Goal: Transaction & Acquisition: Obtain resource

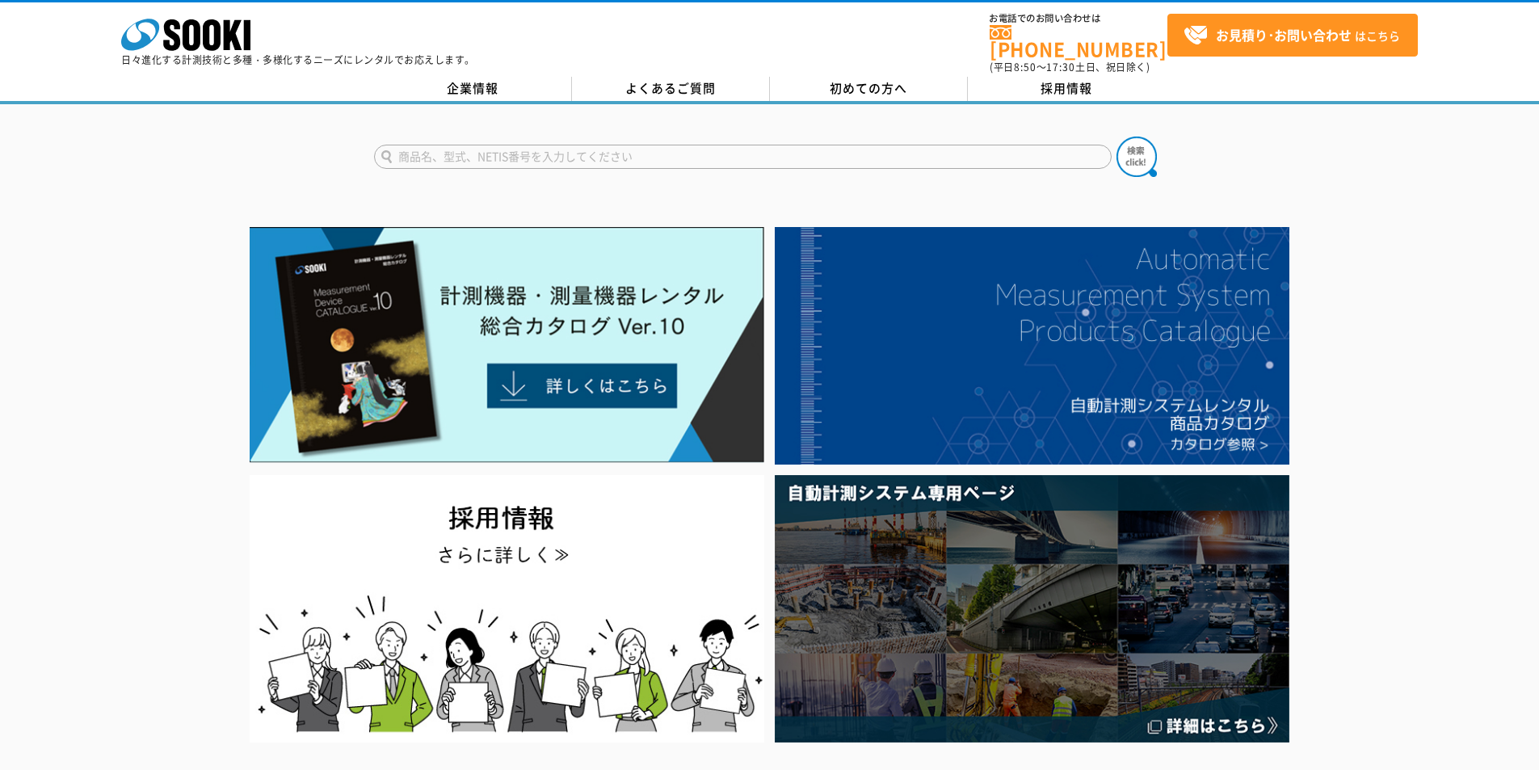
click at [569, 148] on input "text" at bounding box center [742, 157] width 737 height 24
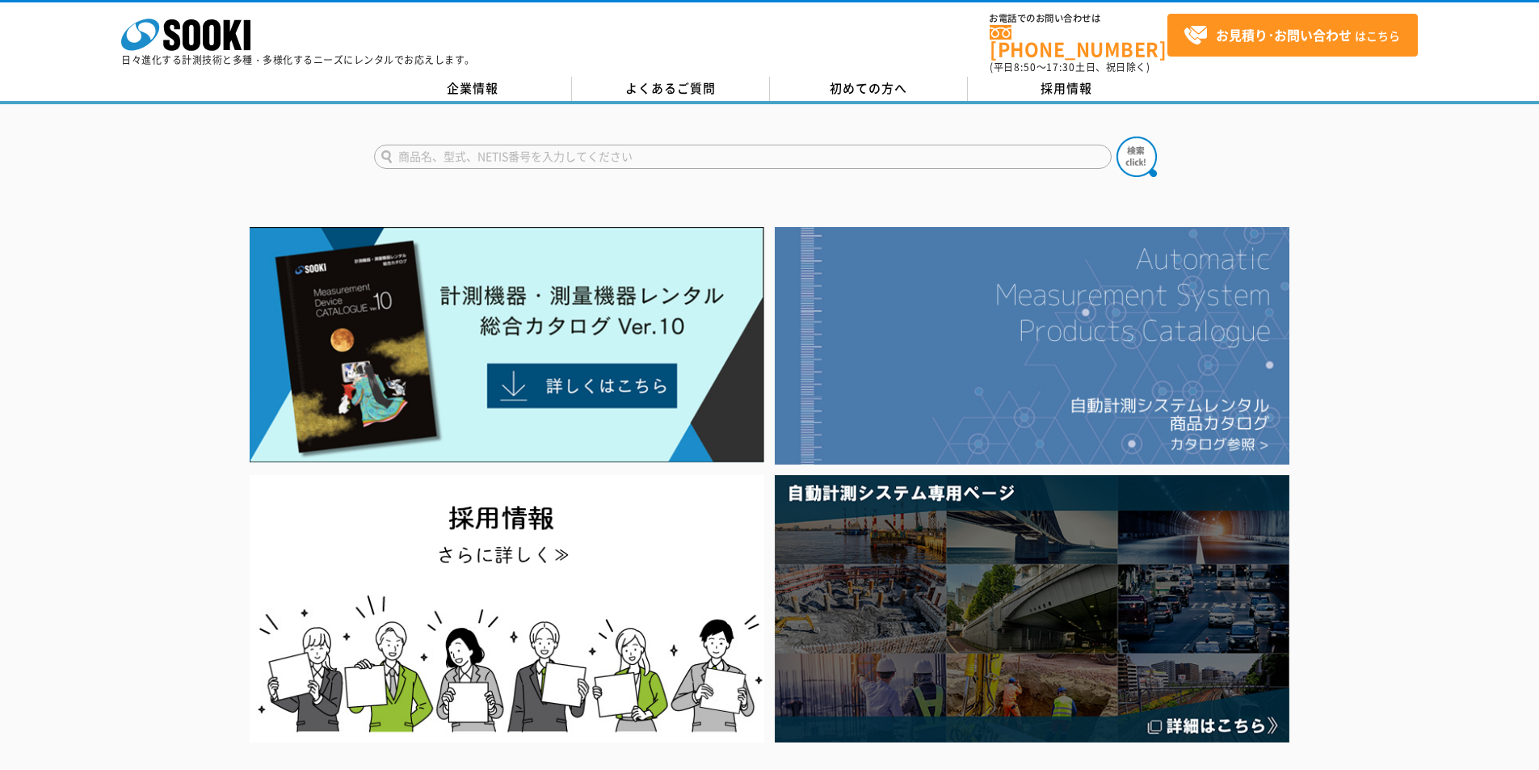
paste input "Field-EX"
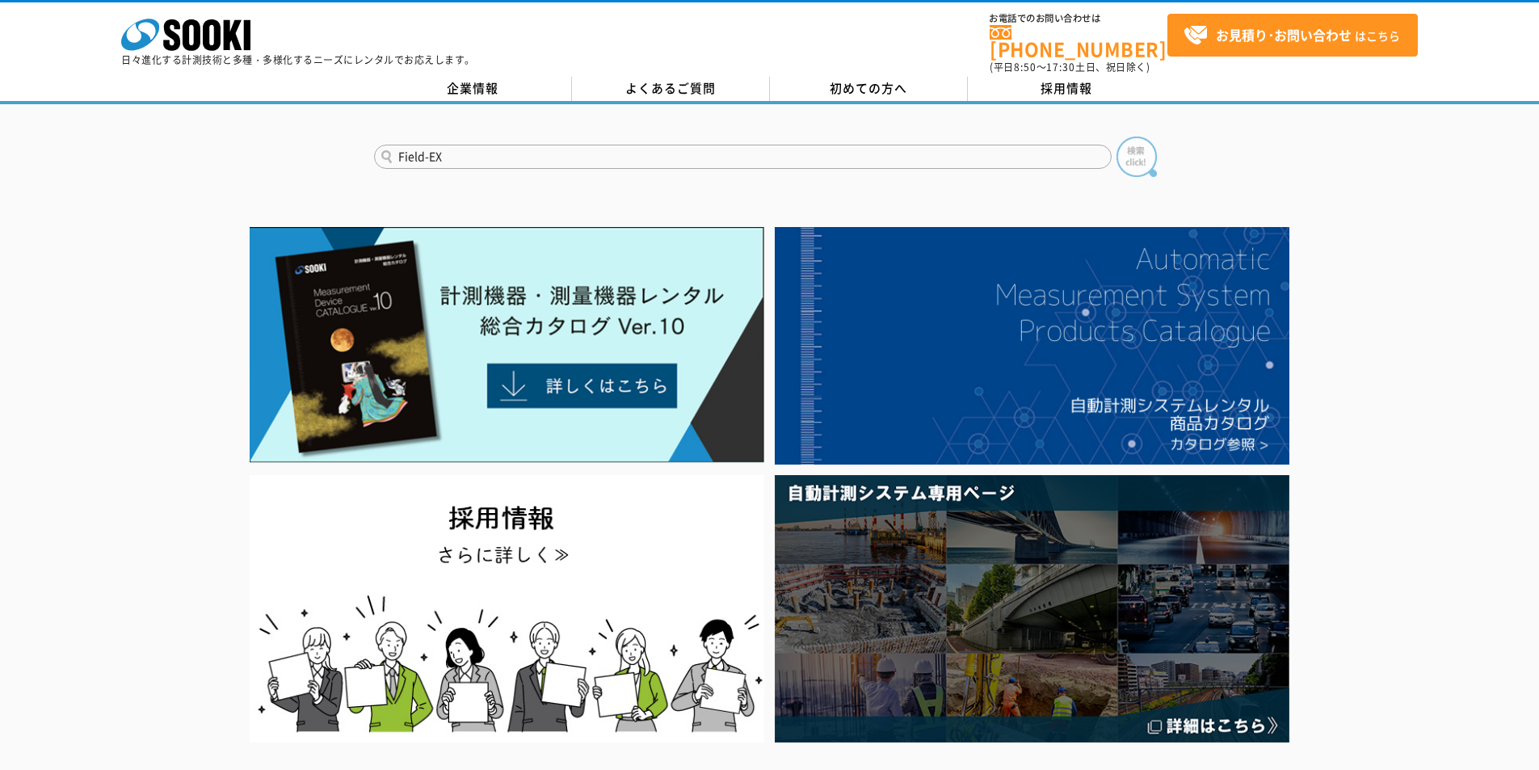
type input "Field-EX"
click at [1140, 152] on img at bounding box center [1136, 156] width 40 height 40
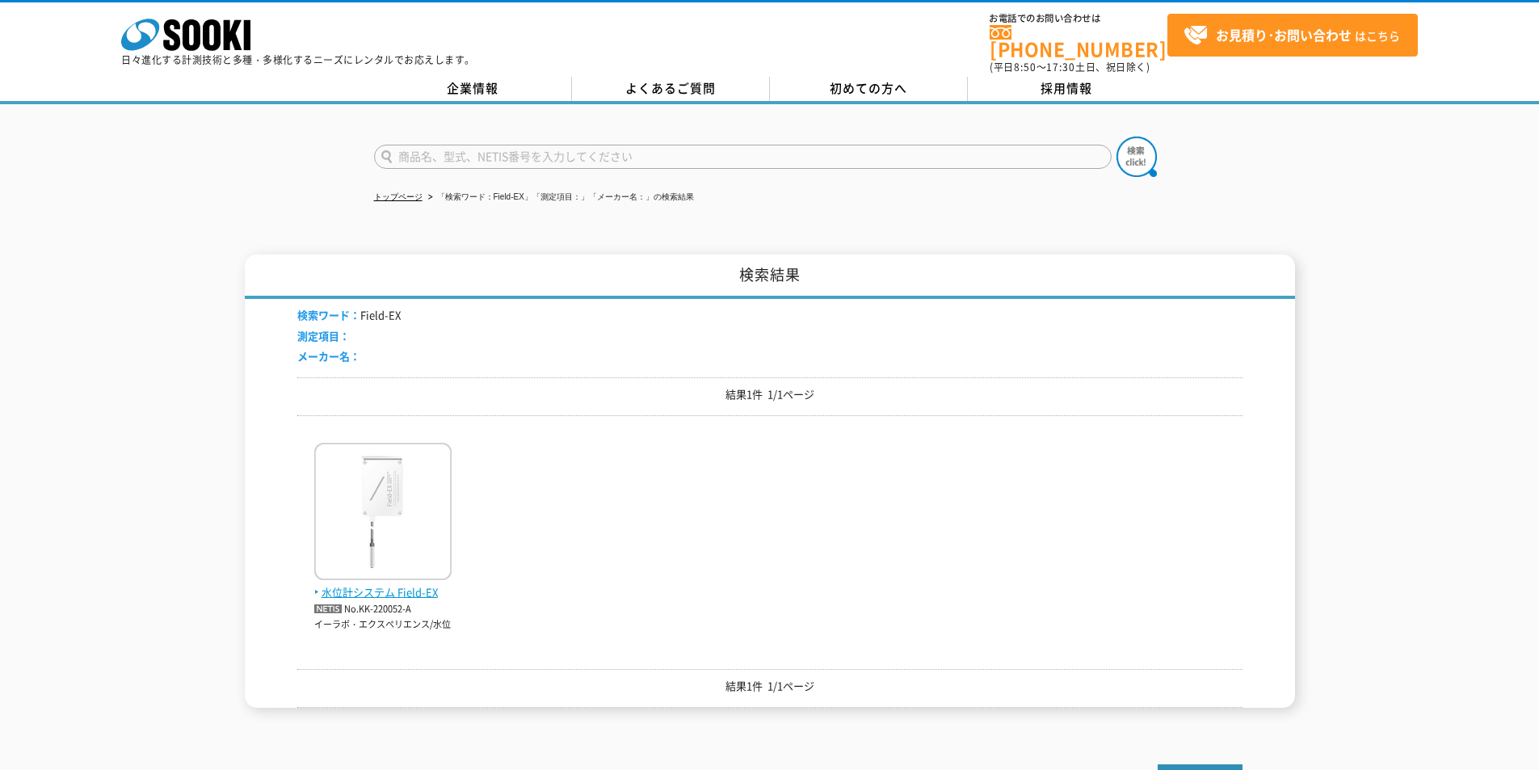
click at [416, 502] on img at bounding box center [382, 513] width 137 height 141
